Goal: Information Seeking & Learning: Learn about a topic

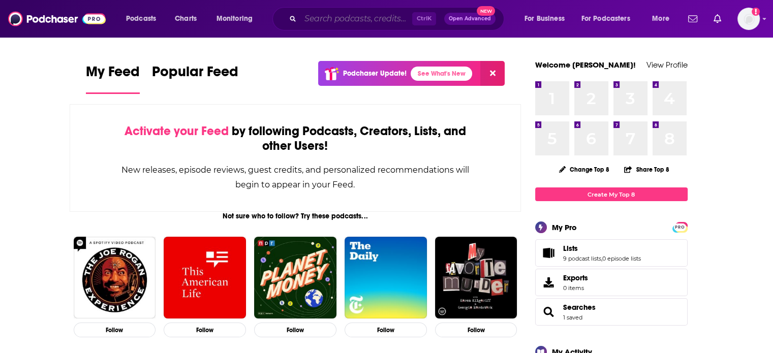
click at [326, 25] on input "Search podcasts, credits, & more..." at bounding box center [356, 19] width 112 height 16
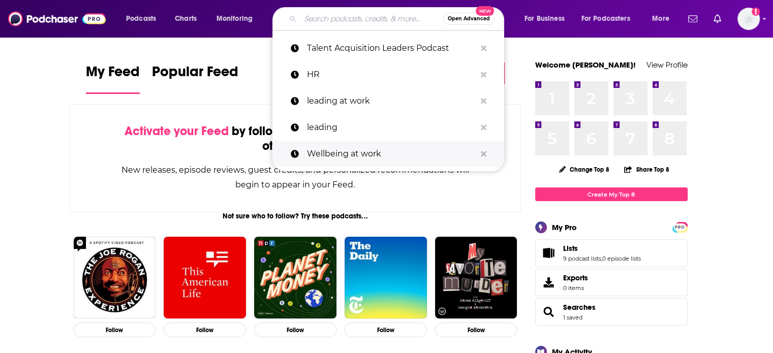
click at [319, 150] on p "Wellbeing at work" at bounding box center [391, 154] width 169 height 26
type input "Wellbeing at work"
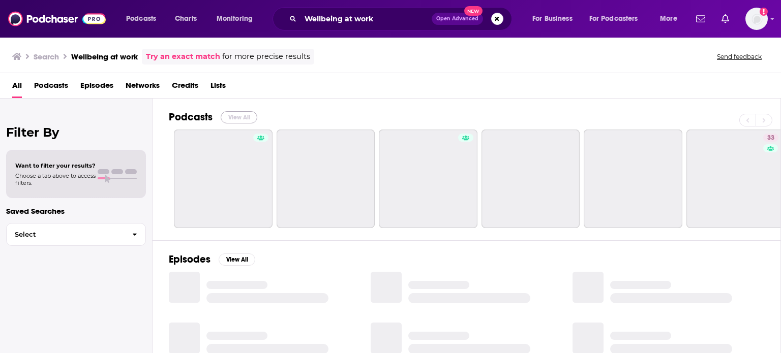
click at [242, 116] on button "View All" at bounding box center [239, 117] width 37 height 12
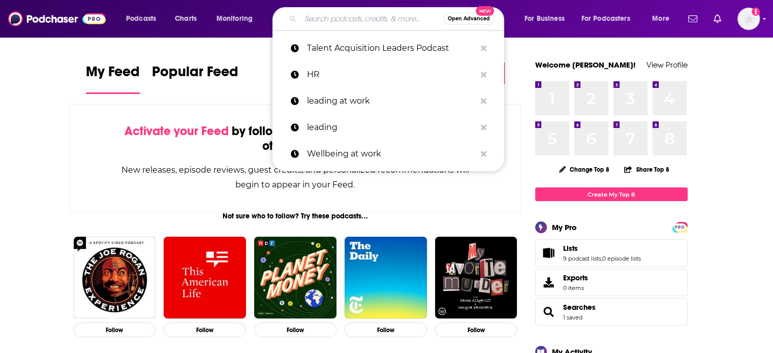
click at [376, 20] on input "Search podcasts, credits, & more..." at bounding box center [371, 19] width 143 height 16
click at [362, 101] on p "leading at work" at bounding box center [391, 101] width 169 height 26
type input "leading at work"
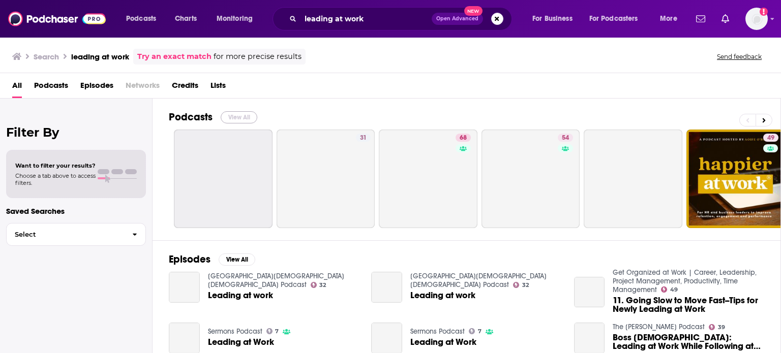
click at [239, 117] on button "View All" at bounding box center [239, 117] width 37 height 12
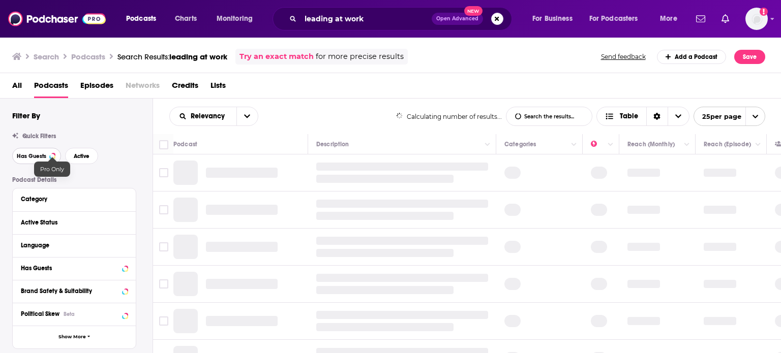
click at [45, 152] on button "Has Guests" at bounding box center [36, 156] width 49 height 16
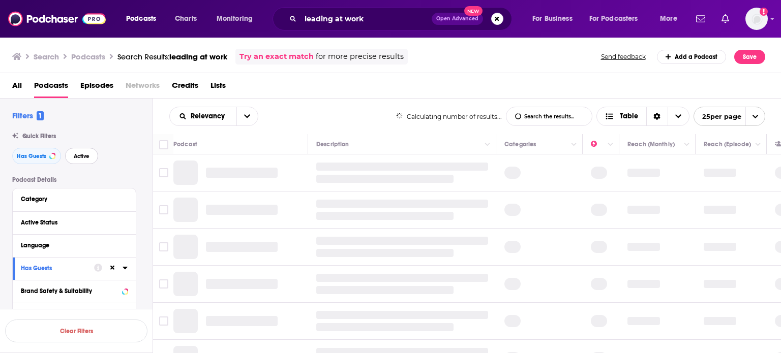
click at [79, 151] on button "Active" at bounding box center [81, 156] width 33 height 16
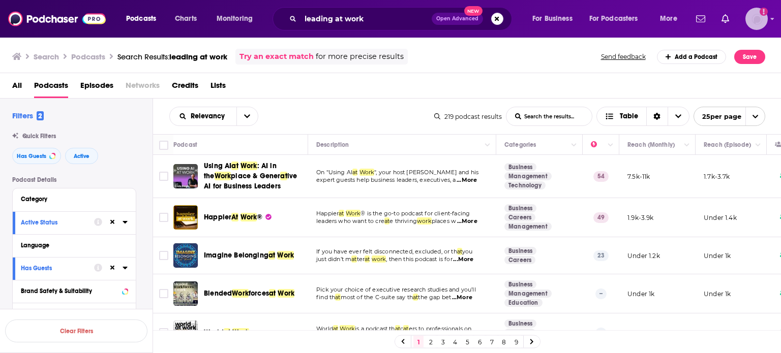
click at [760, 16] on img "Logged in as ColinMcA" at bounding box center [756, 19] width 22 height 22
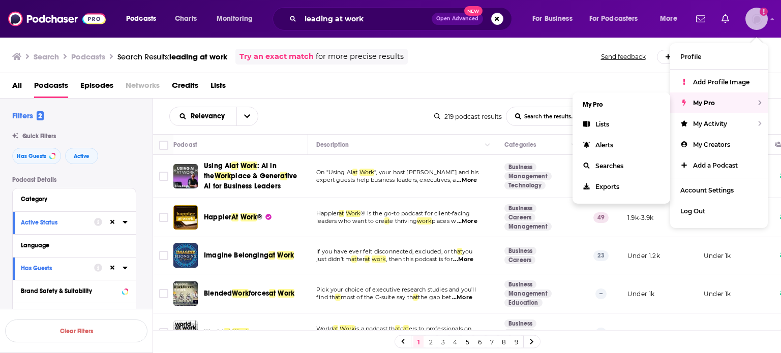
click at [719, 105] on div "My Pro" at bounding box center [719, 103] width 98 height 21
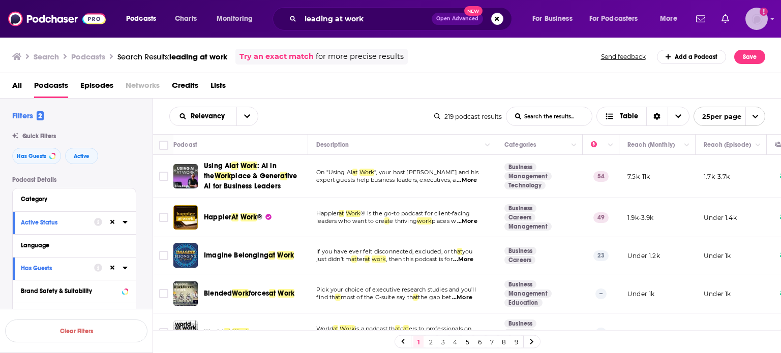
click at [748, 26] on div "Logged in as ColinMcA" at bounding box center [756, 19] width 22 height 22
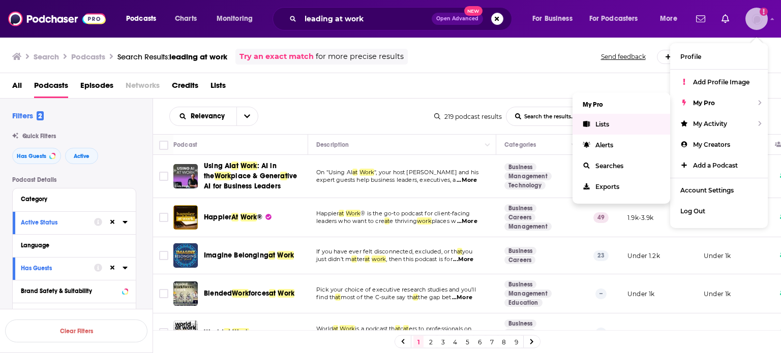
click at [647, 124] on link "Lists" at bounding box center [621, 124] width 98 height 21
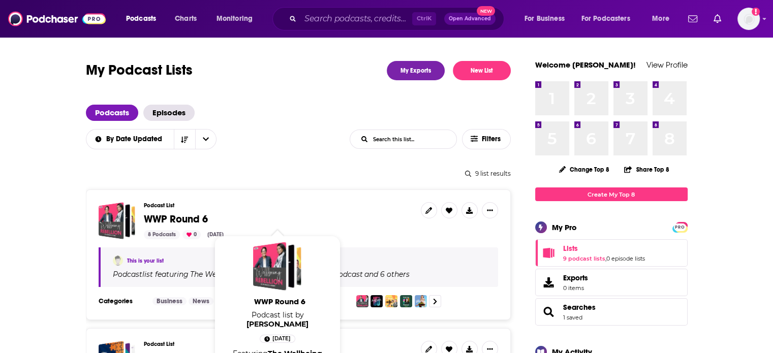
click at [188, 219] on span "WWP Round 6" at bounding box center [176, 219] width 64 height 13
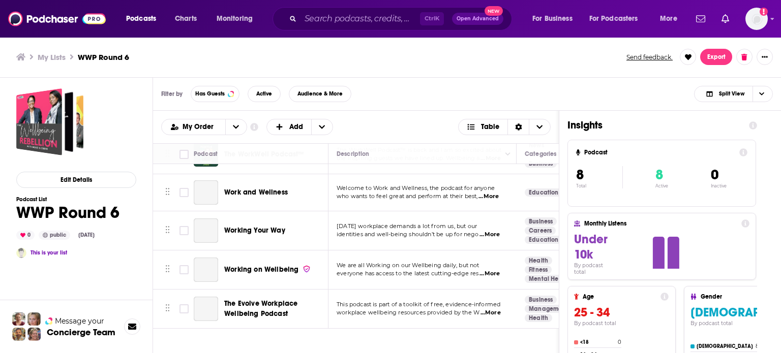
scroll to position [150, 0]
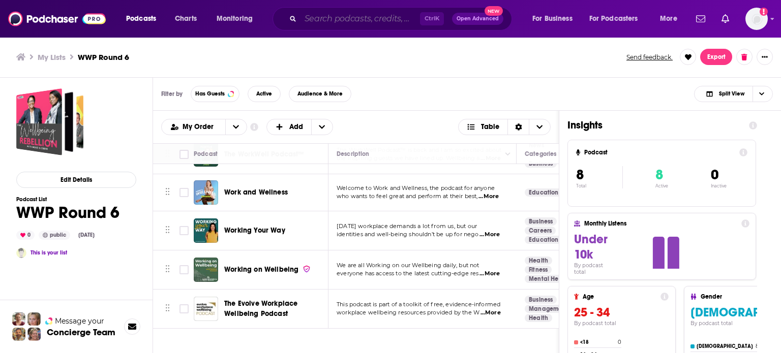
click at [353, 13] on input "Search podcasts, credits, & more..." at bounding box center [359, 19] width 119 height 16
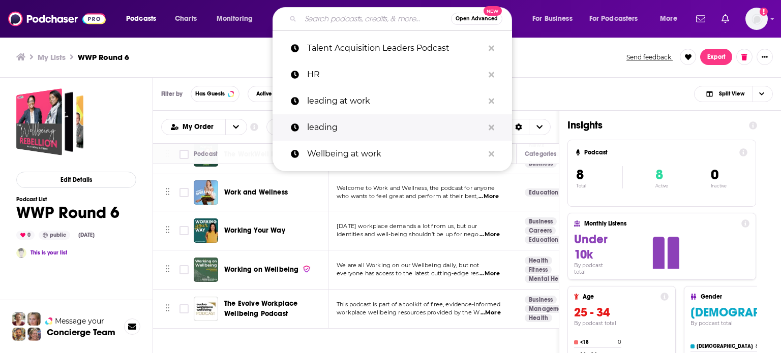
click at [344, 120] on p "leading" at bounding box center [395, 127] width 176 height 26
type input "leading"
